Goal: Information Seeking & Learning: Learn about a topic

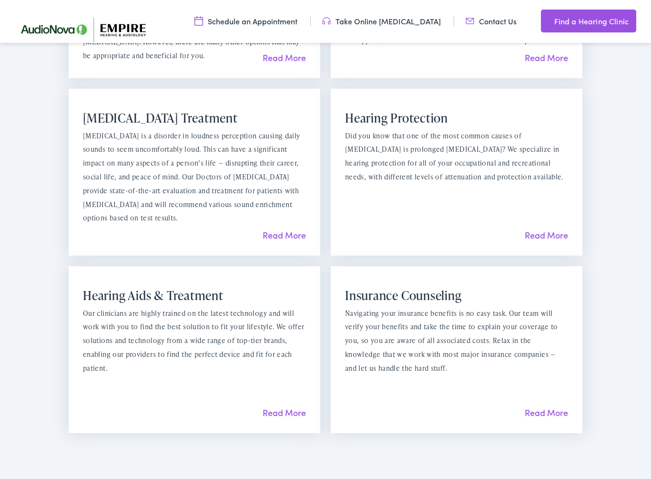
scroll to position [976, 0]
click at [553, 405] on link "Read More" at bounding box center [546, 411] width 43 height 12
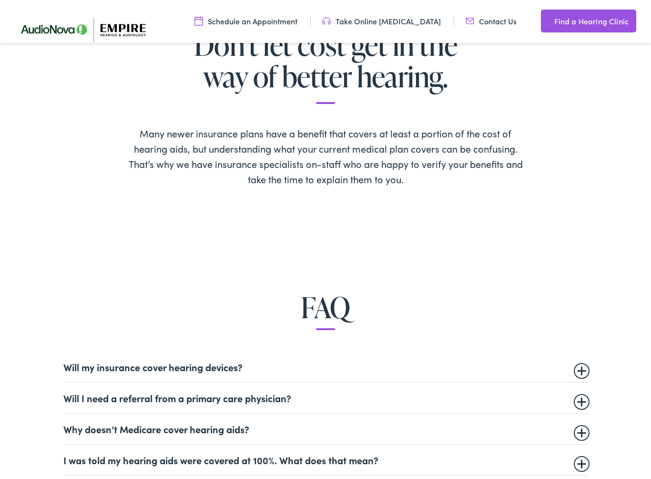
scroll to position [309, 0]
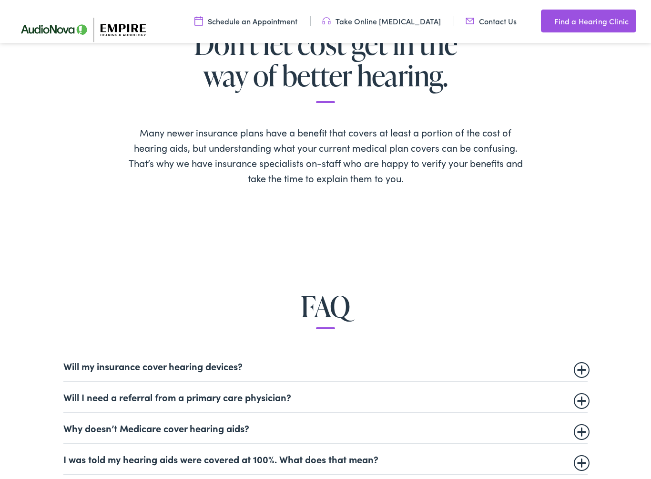
click at [174, 366] on summary "Will my insurance cover hearing devices?" at bounding box center [325, 365] width 525 height 11
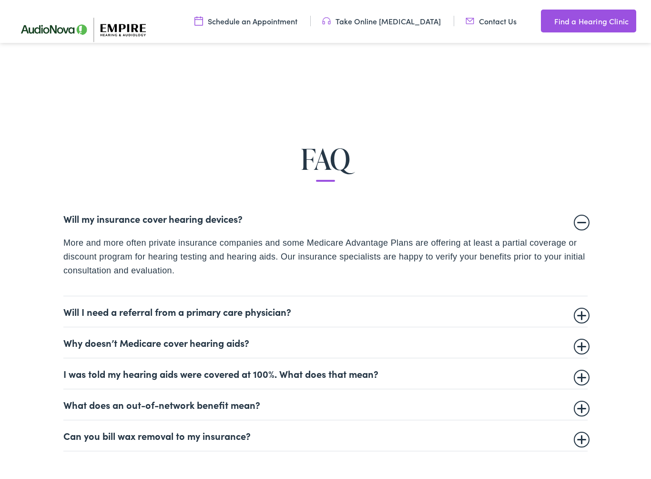
scroll to position [456, 0]
click at [173, 341] on summary "Why doesn’t Medicare cover hearing aids?" at bounding box center [325, 341] width 525 height 11
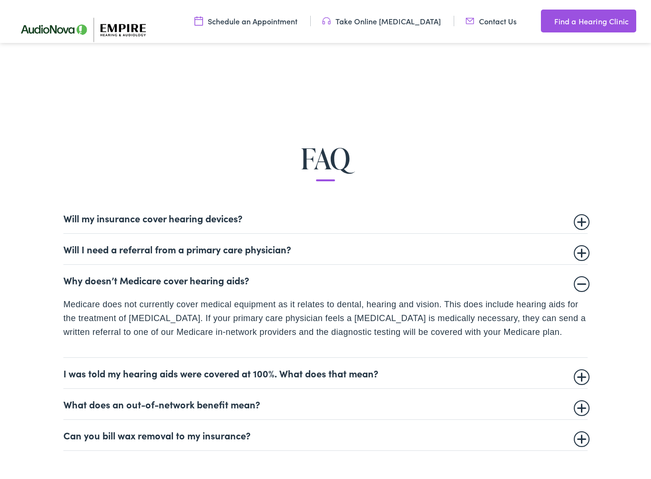
click at [301, 368] on summary "I was told my hearing aids were covered at 100%. What does that mean?" at bounding box center [325, 372] width 525 height 11
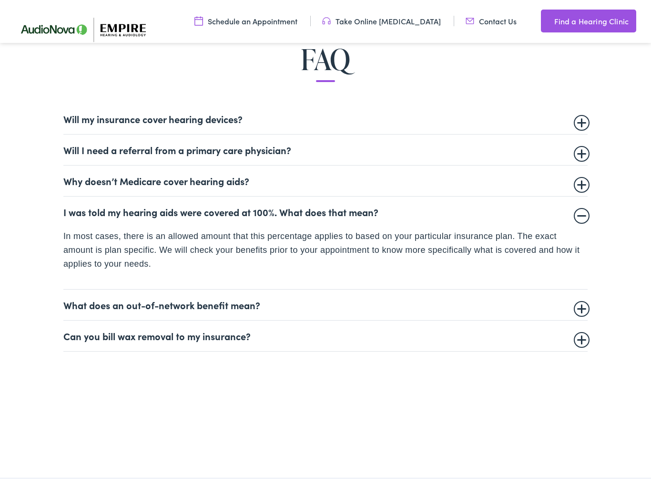
scroll to position [557, 0]
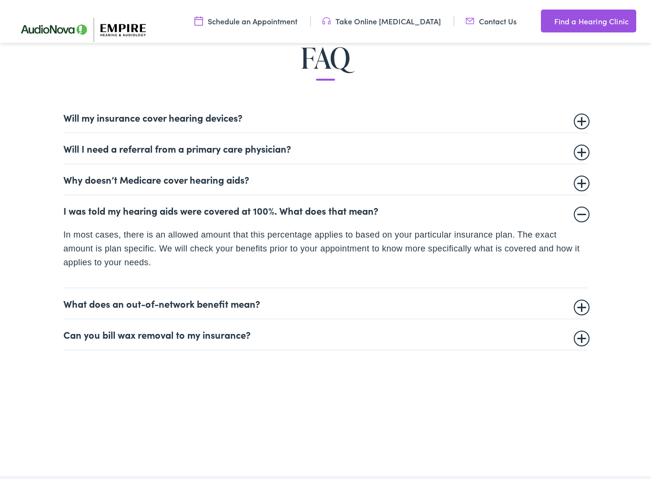
click at [184, 301] on summary "What does an out-of-network benefit mean?" at bounding box center [325, 303] width 525 height 11
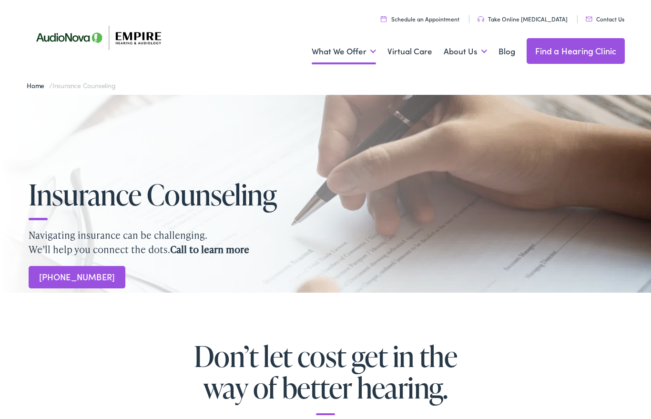
scroll to position [0, 0]
click at [582, 56] on link "Find a Hearing Clinic" at bounding box center [576, 51] width 99 height 26
